Goal: Task Accomplishment & Management: Manage account settings

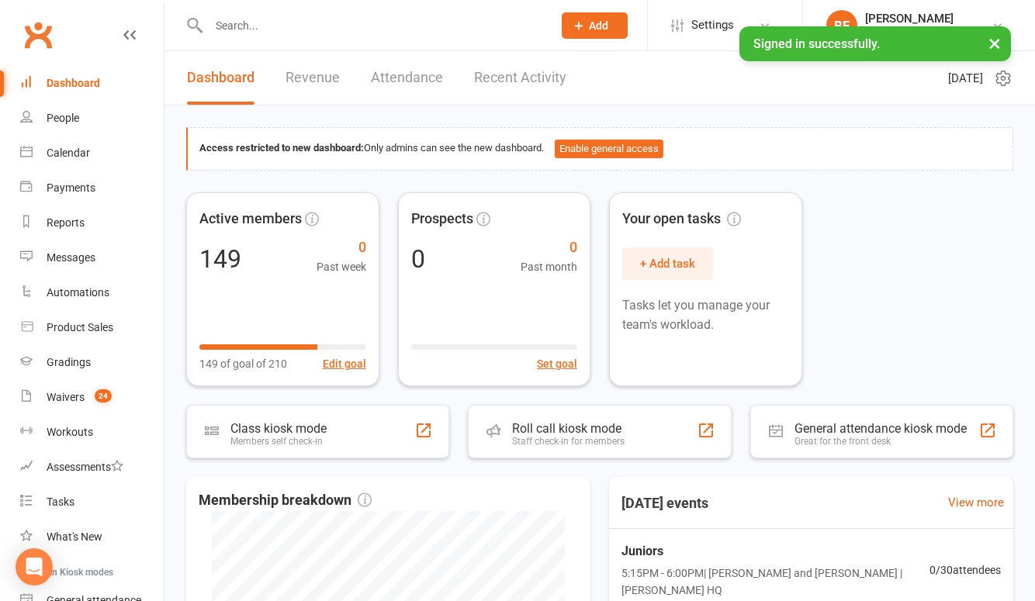
click at [994, 41] on button "×" at bounding box center [994, 42] width 28 height 33
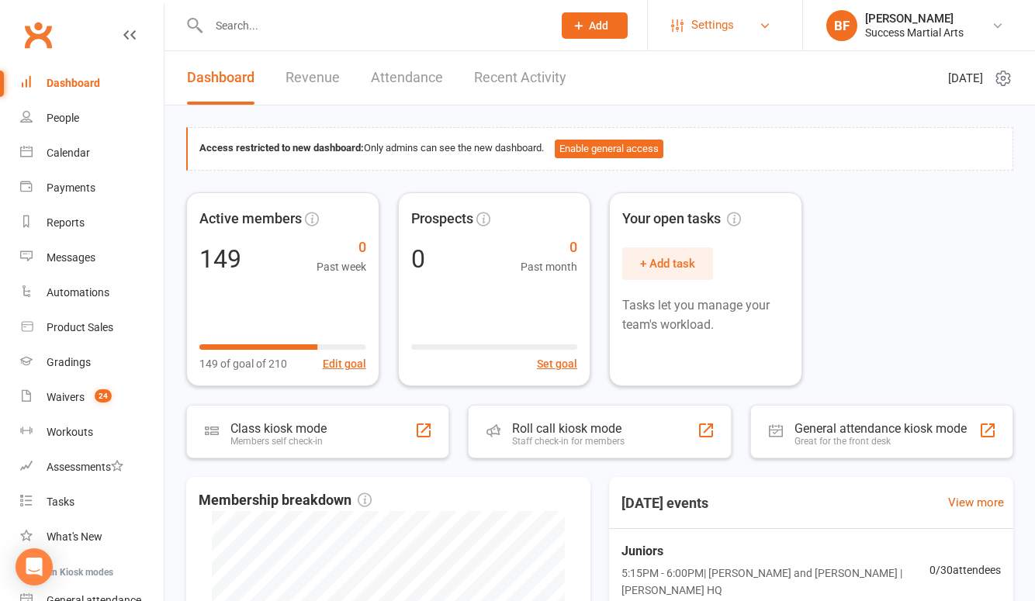
click at [763, 34] on link "Settings" at bounding box center [725, 25] width 108 height 35
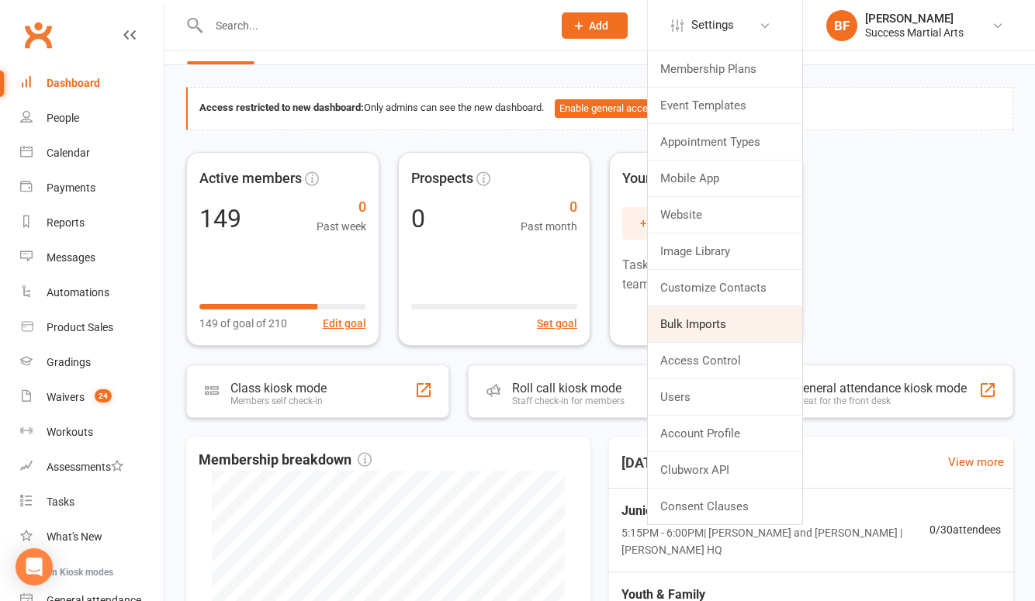
scroll to position [22, 0]
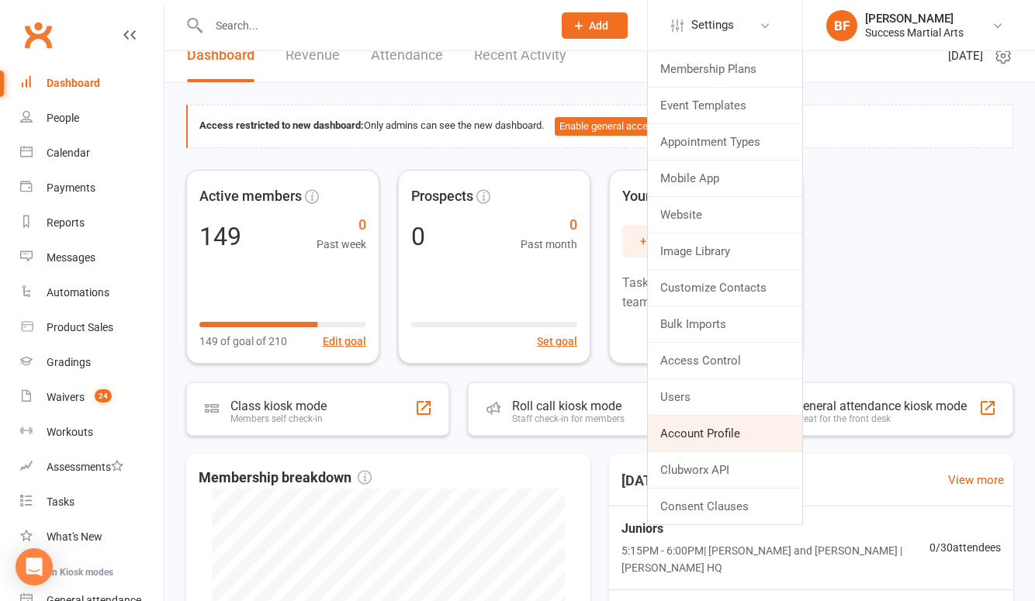
click at [697, 444] on link "Account Profile" at bounding box center [725, 434] width 154 height 36
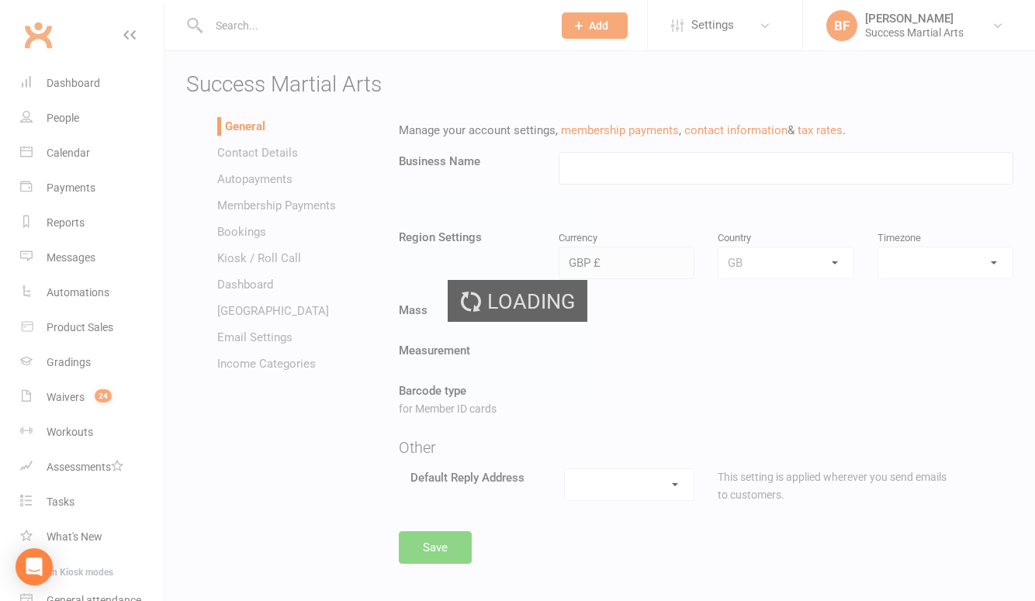
type input "Success Martial Arts"
select select "Europe/[GEOGRAPHIC_DATA]"
select select "[EMAIL_ADDRESS][DOMAIN_NAME]"
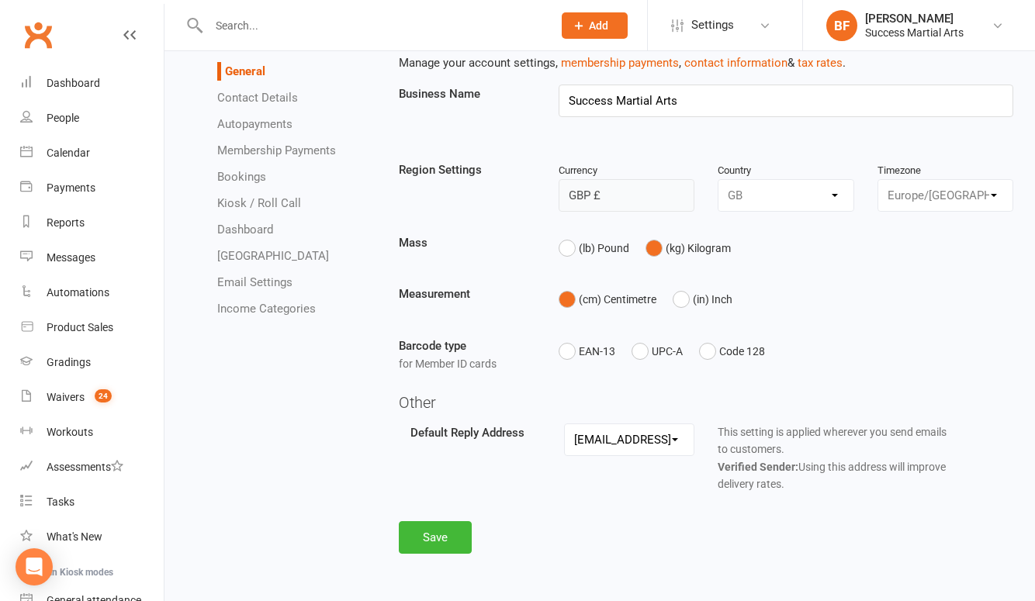
scroll to position [78, 0]
click at [261, 99] on link "Contact Details" at bounding box center [257, 98] width 81 height 14
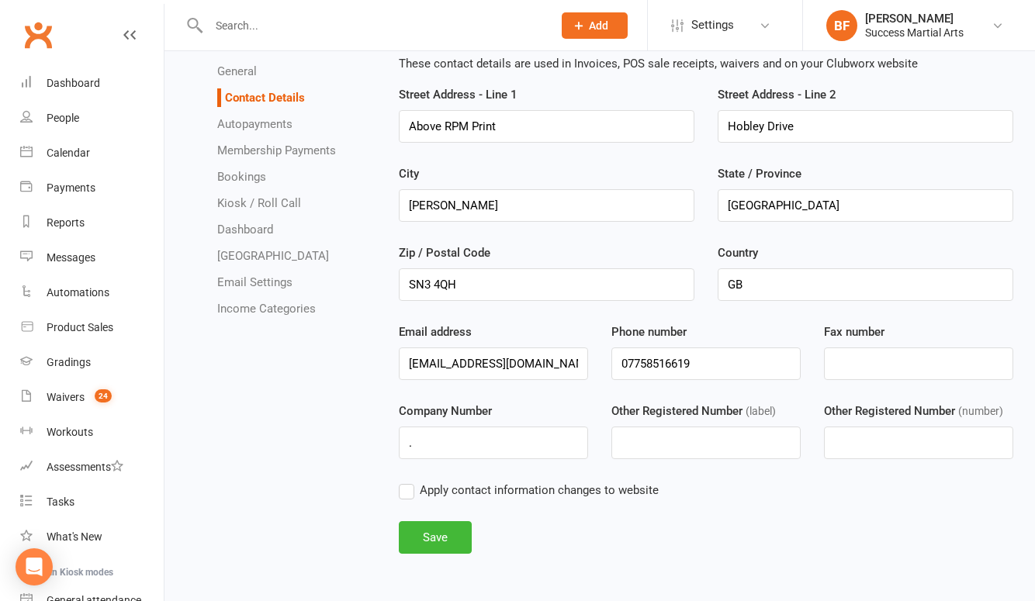
scroll to position [79, 0]
drag, startPoint x: 531, startPoint y: 352, endPoint x: 285, endPoint y: 352, distance: 245.9
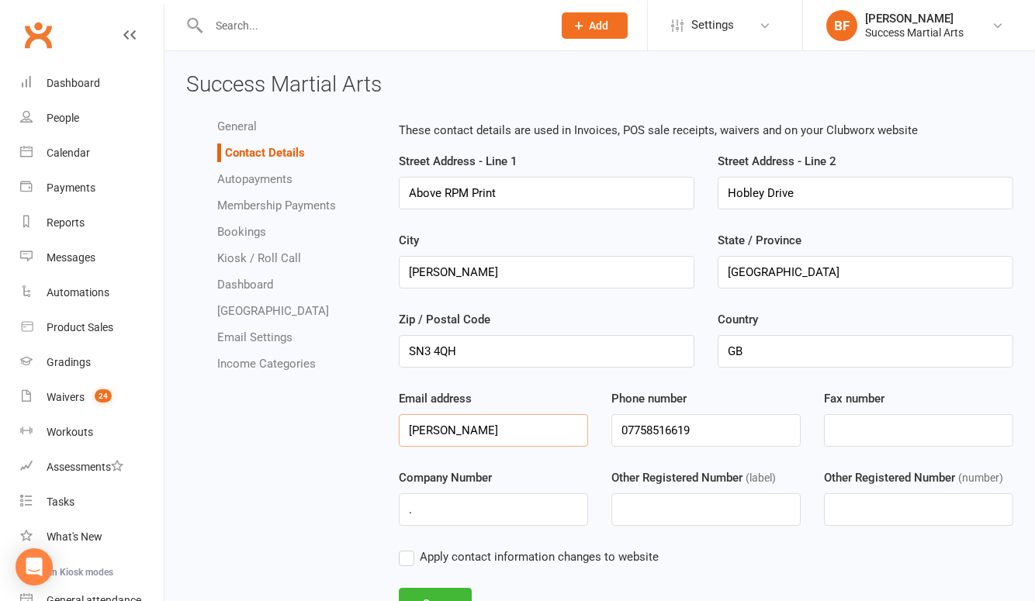
scroll to position [0, 0]
type input "[PERSON_NAME][EMAIL_ADDRESS][DOMAIN_NAME]"
click at [562, 396] on div "Email address [PERSON_NAME][EMAIL_ADDRESS][DOMAIN_NAME]" at bounding box center [493, 417] width 213 height 57
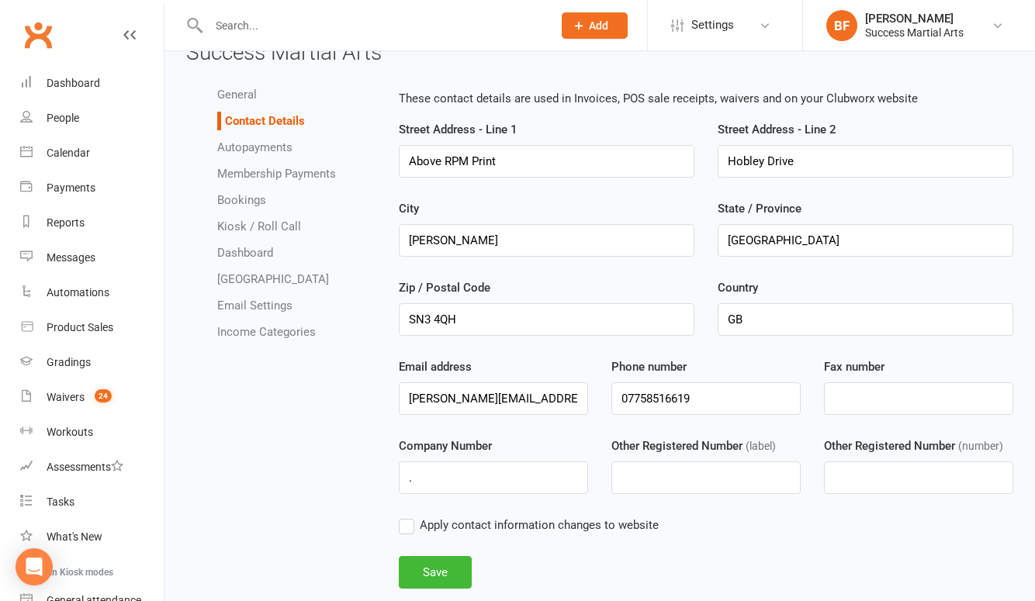
scroll to position [57, 0]
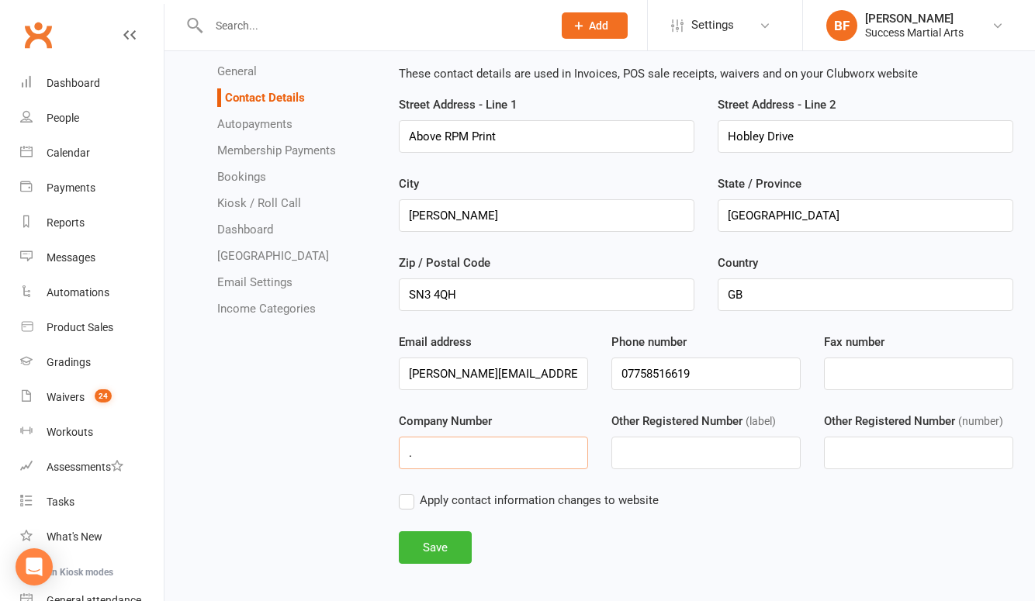
drag, startPoint x: 476, startPoint y: 451, endPoint x: 392, endPoint y: 451, distance: 83.8
click at [392, 451] on div "Company Number ." at bounding box center [493, 440] width 213 height 57
paste input "15985979"
type input "15985979"
click at [413, 506] on label "Apply contact information changes to website" at bounding box center [529, 500] width 260 height 19
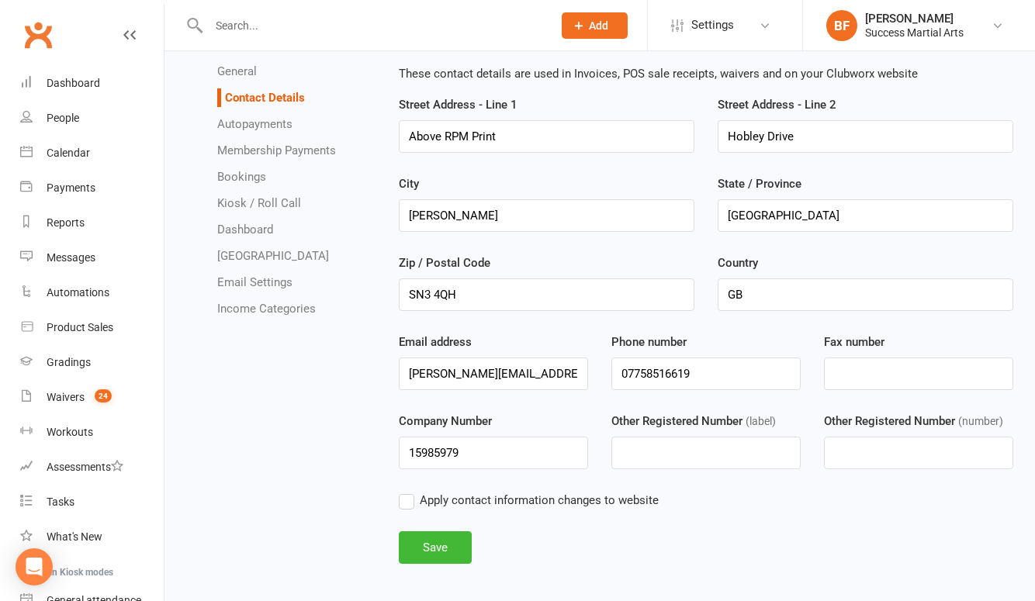
click at [413, 491] on input "Apply contact information changes to website" at bounding box center [529, 491] width 260 height 0
click at [458, 549] on button "Save" at bounding box center [435, 547] width 73 height 33
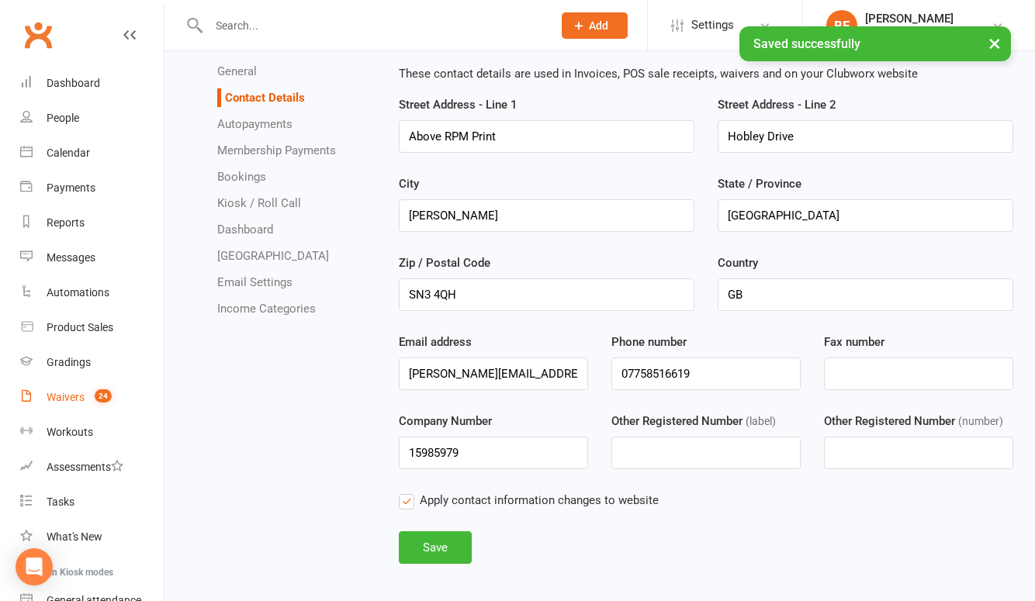
click at [81, 390] on link "Waivers 24" at bounding box center [92, 397] width 144 height 35
